Goal: Communication & Community: Participate in discussion

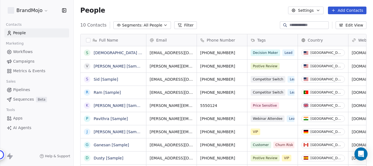
scroll to position [142, 296]
click at [43, 11] on html "BrandMojo Contacts People Marketing Workflows Campaigns Metrics & Events Sales …" at bounding box center [186, 83] width 373 height 166
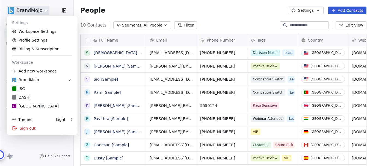
scroll to position [0, 0]
click at [41, 105] on div "C Chitrakoota School" at bounding box center [35, 105] width 47 height 5
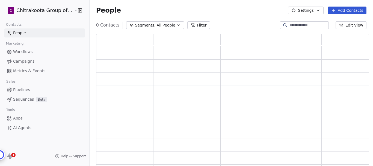
scroll to position [129, 269]
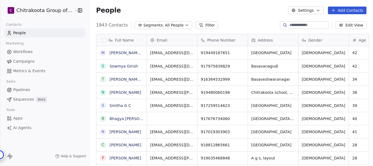
scroll to position [1684, 0]
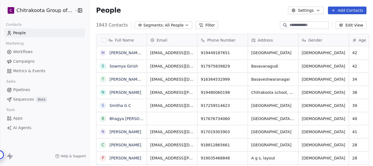
type textarea "**********"
drag, startPoint x: 42, startPoint y: 242, endPoint x: 105, endPoint y: 193, distance: 80.1
